Goal: Task Accomplishment & Management: Use online tool/utility

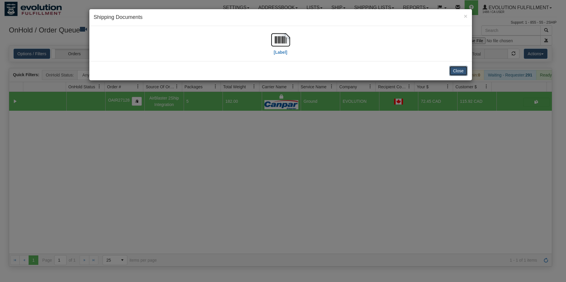
click at [454, 67] on button "Close" at bounding box center [459, 71] width 18 height 10
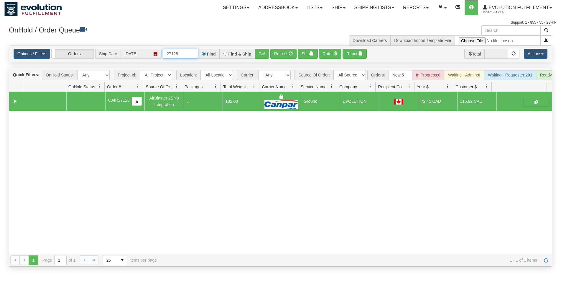
drag, startPoint x: 184, startPoint y: 54, endPoint x: 170, endPoint y: 52, distance: 14.2
click at [173, 52] on input "27128" at bounding box center [180, 54] width 35 height 10
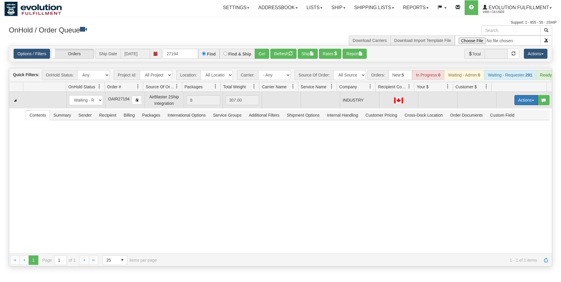
click at [525, 105] on button "Actions" at bounding box center [527, 100] width 24 height 10
click at [514, 129] on span "Rate All Services" at bounding box center [514, 126] width 35 height 5
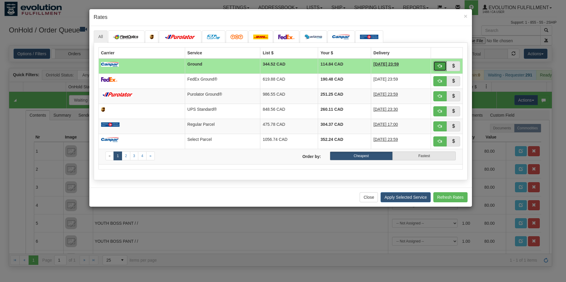
click at [437, 63] on button "button" at bounding box center [441, 66] width 14 height 10
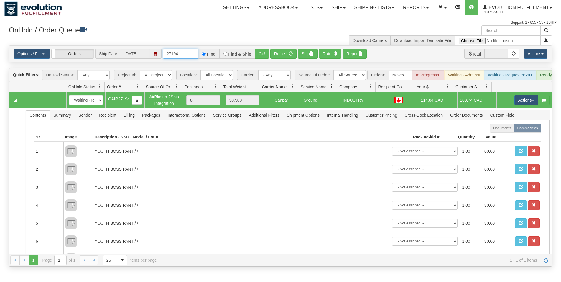
drag, startPoint x: 170, startPoint y: 53, endPoint x: 188, endPoint y: 52, distance: 17.7
click at [188, 52] on input "27194" at bounding box center [180, 54] width 35 height 10
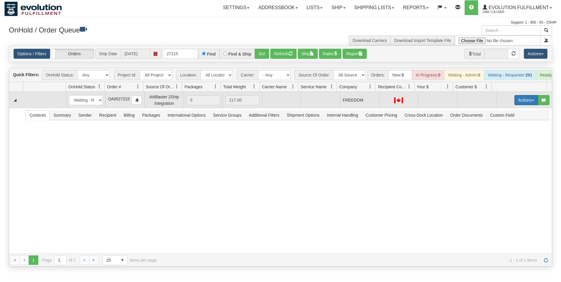
click at [525, 104] on button "Actions" at bounding box center [527, 100] width 24 height 10
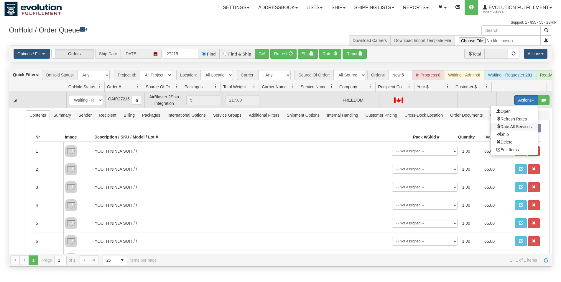
click at [509, 129] on span "Rate All Services" at bounding box center [514, 126] width 35 height 5
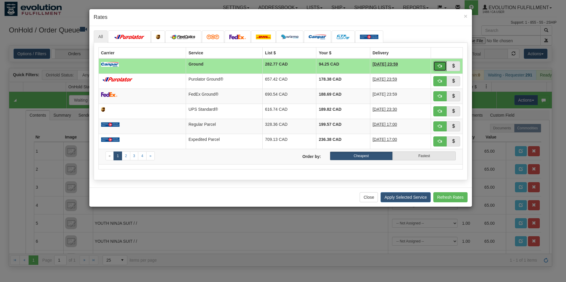
click at [441, 67] on span "button" at bounding box center [440, 66] width 4 height 4
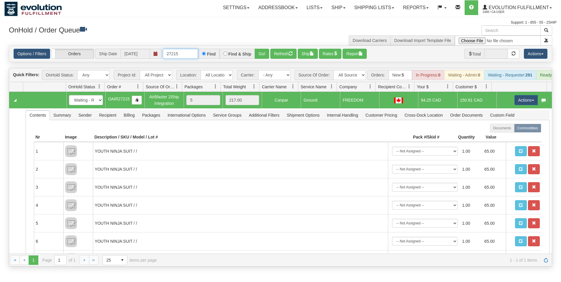
drag, startPoint x: 192, startPoint y: 53, endPoint x: 145, endPoint y: 53, distance: 46.6
click at [163, 53] on input "27215" at bounding box center [180, 54] width 35 height 10
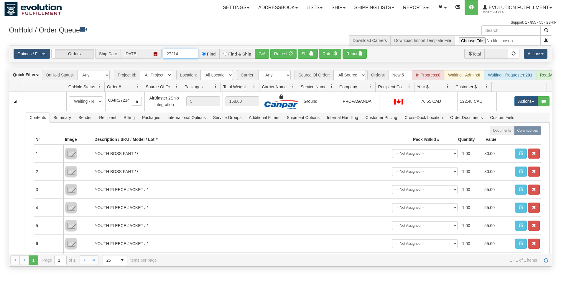
drag, startPoint x: 174, startPoint y: 52, endPoint x: 194, endPoint y: 52, distance: 19.8
click at [193, 53] on input "27214" at bounding box center [180, 54] width 35 height 10
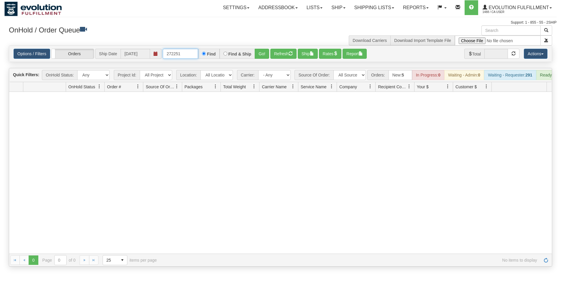
click at [175, 54] on input "272251" at bounding box center [180, 54] width 35 height 10
type input "27251"
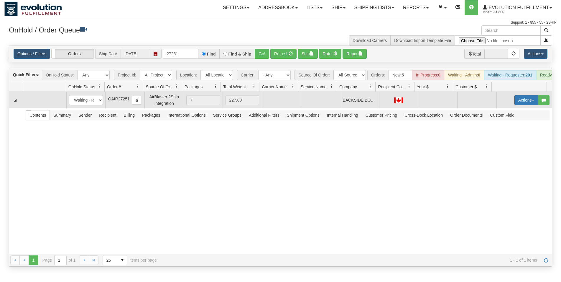
click at [517, 105] on button "Actions" at bounding box center [527, 100] width 24 height 10
click at [511, 129] on link "Rate All Services" at bounding box center [514, 127] width 47 height 8
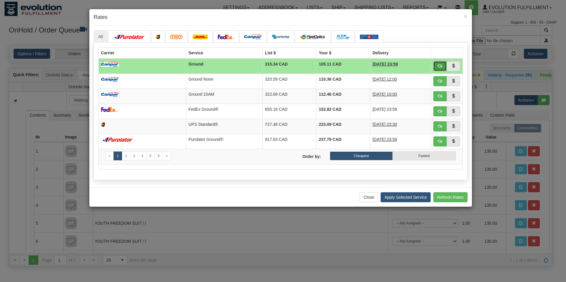
click at [439, 68] on span "button" at bounding box center [440, 66] width 4 height 4
